Goal: Information Seeking & Learning: Learn about a topic

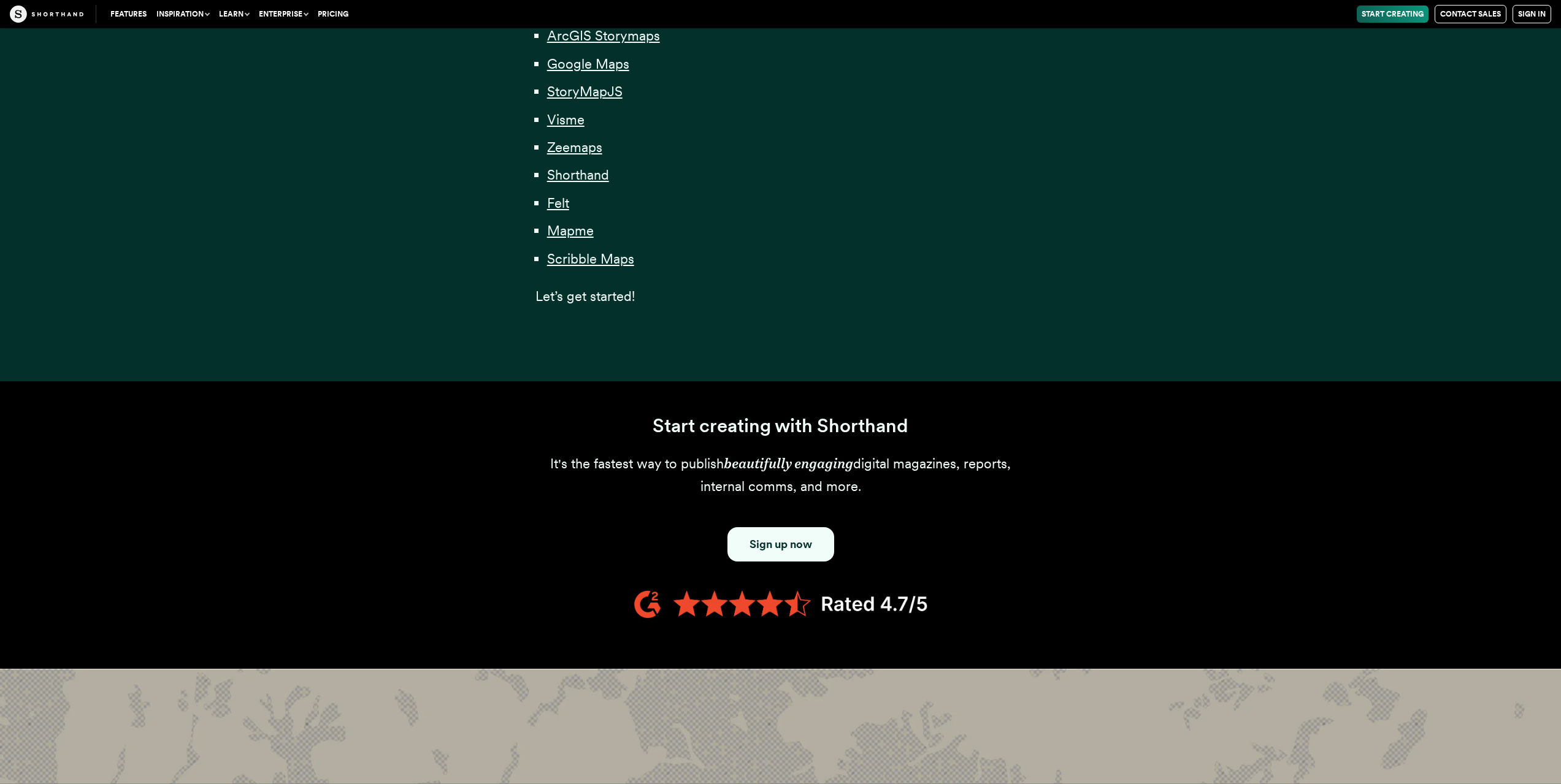
scroll to position [797, 0]
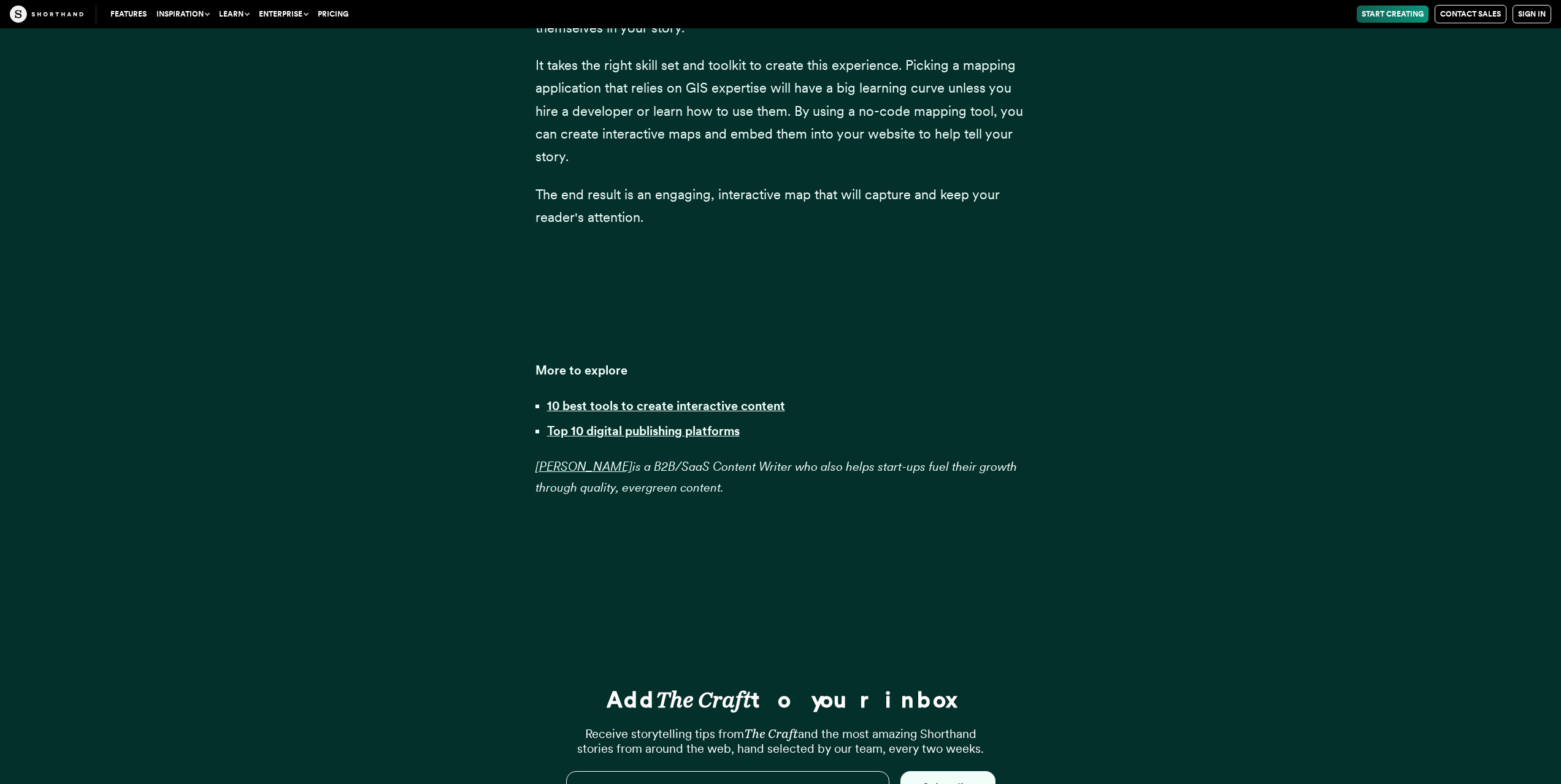
scroll to position [39103, 0]
